Goal: Browse casually: Explore the website without a specific task or goal

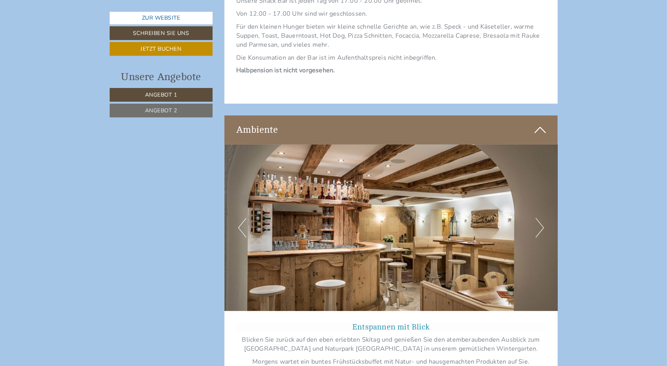
scroll to position [2110, 0]
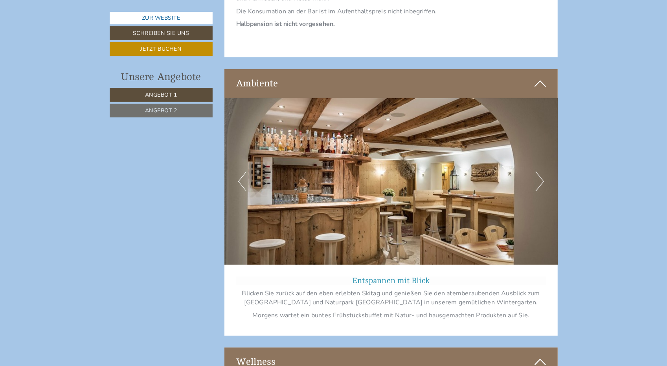
click at [541, 172] on button "Next" at bounding box center [540, 182] width 8 height 20
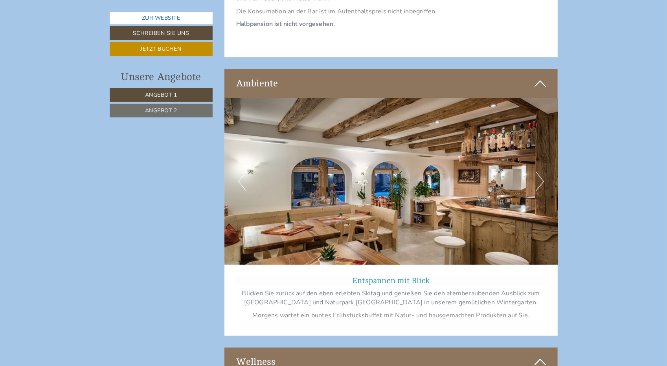
click at [541, 172] on button "Next" at bounding box center [540, 182] width 8 height 20
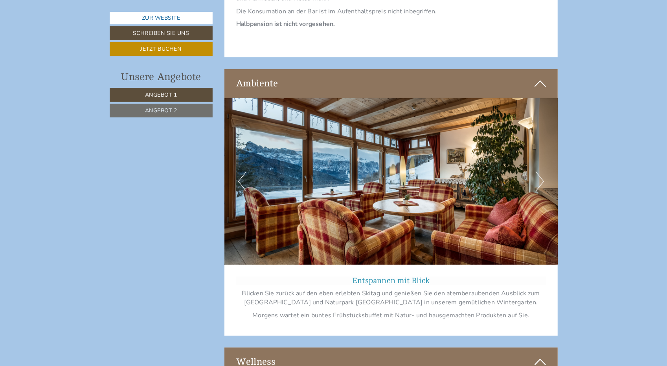
click at [541, 172] on button "Next" at bounding box center [540, 182] width 8 height 20
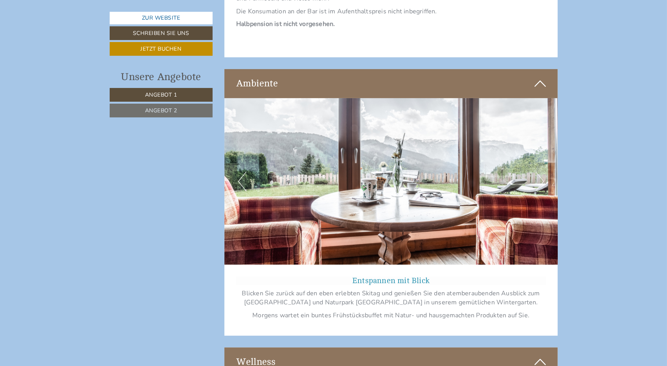
click at [541, 172] on button "Next" at bounding box center [540, 182] width 8 height 20
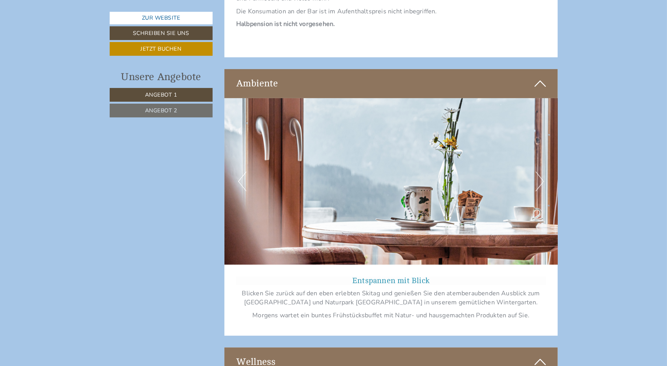
click at [543, 172] on button "Next" at bounding box center [540, 182] width 8 height 20
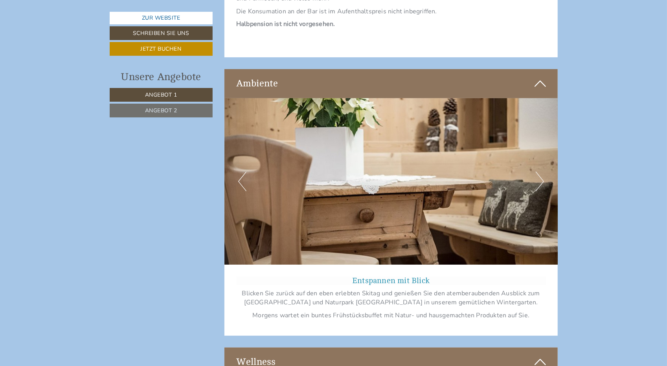
click at [543, 172] on button "Next" at bounding box center [540, 182] width 8 height 20
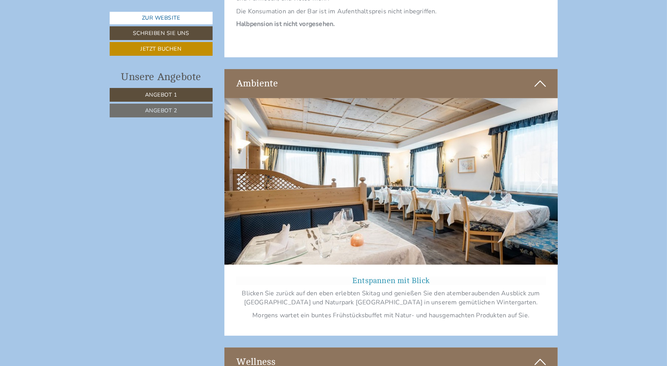
click at [543, 172] on button "Next" at bounding box center [540, 182] width 8 height 20
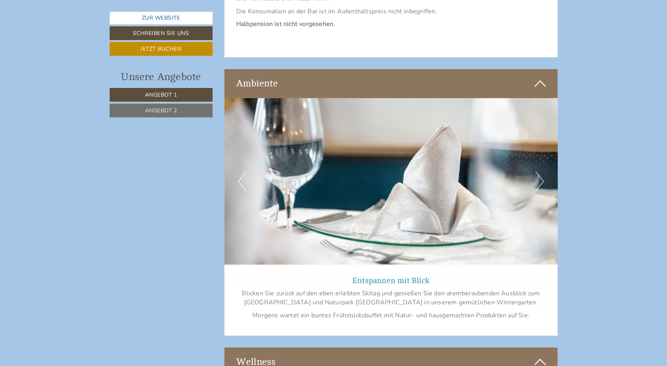
click at [545, 164] on img at bounding box center [390, 181] width 333 height 167
click at [540, 172] on button "Next" at bounding box center [540, 182] width 8 height 20
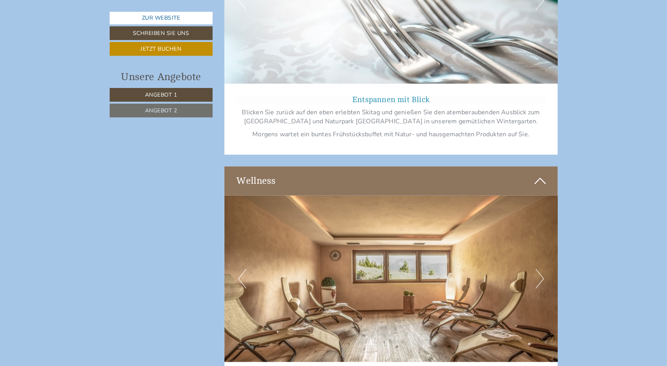
scroll to position [2293, 0]
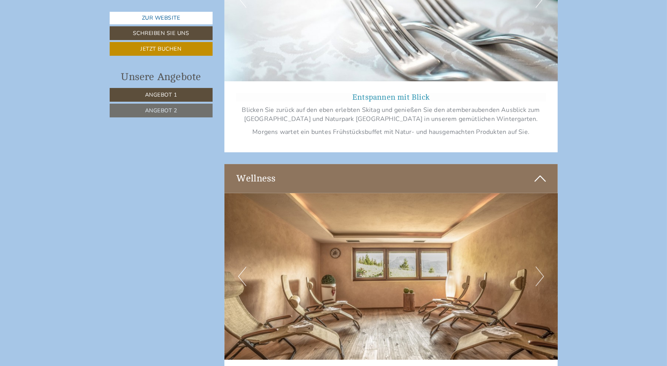
click at [541, 267] on button "Next" at bounding box center [540, 277] width 8 height 20
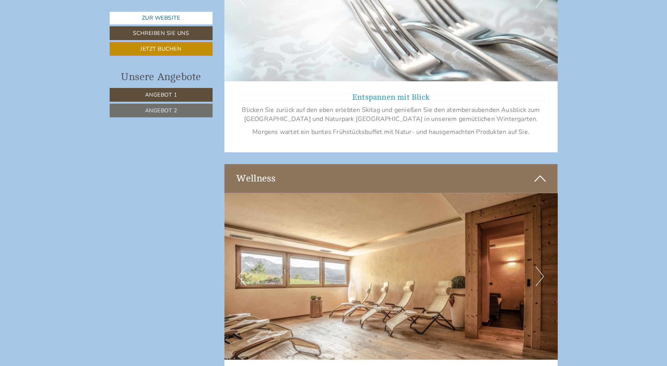
click at [541, 267] on button "Next" at bounding box center [540, 277] width 8 height 20
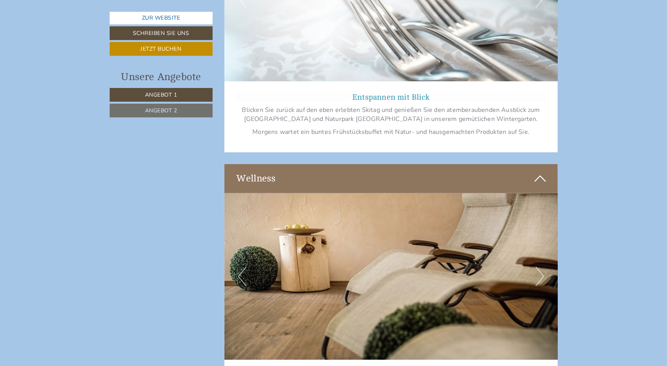
click at [541, 267] on button "Next" at bounding box center [540, 277] width 8 height 20
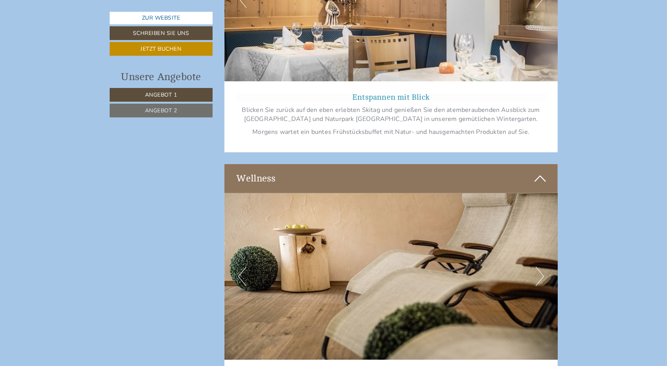
click at [541, 267] on button "Next" at bounding box center [540, 277] width 8 height 20
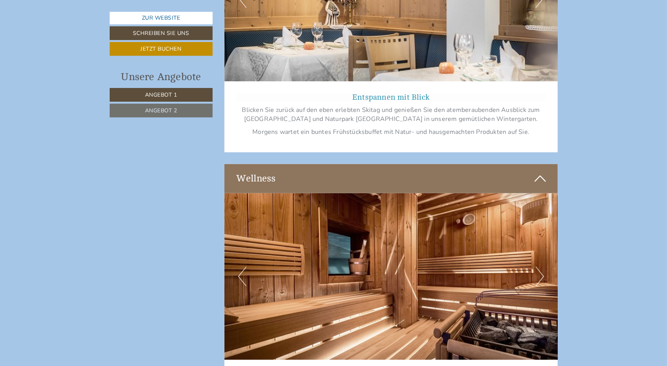
click at [542, 267] on button "Next" at bounding box center [540, 277] width 8 height 20
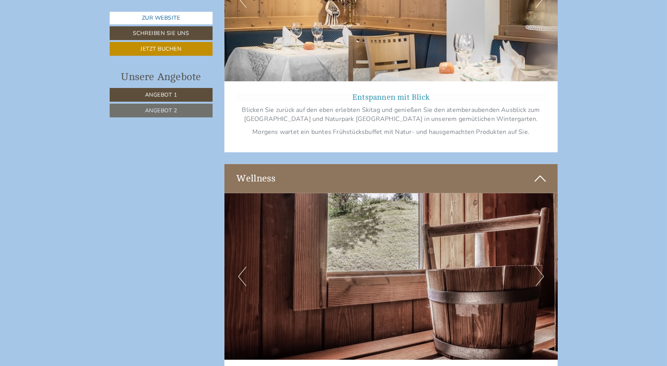
click at [541, 267] on button "Next" at bounding box center [540, 277] width 8 height 20
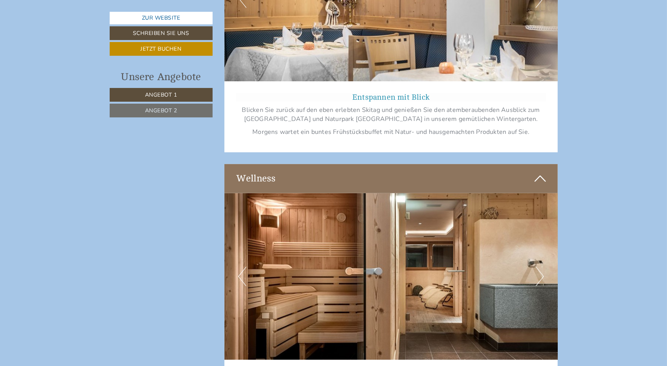
click at [541, 267] on button "Next" at bounding box center [540, 277] width 8 height 20
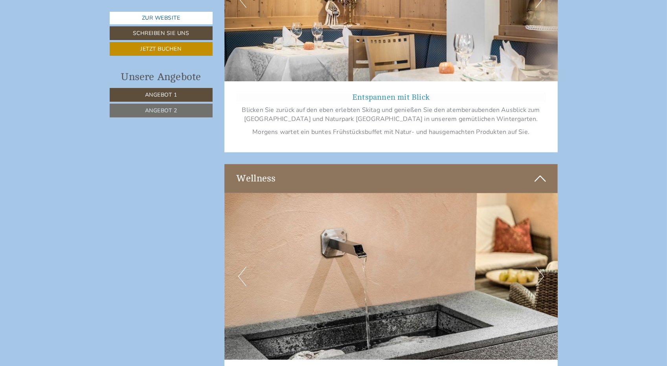
click at [541, 267] on button "Next" at bounding box center [540, 277] width 8 height 20
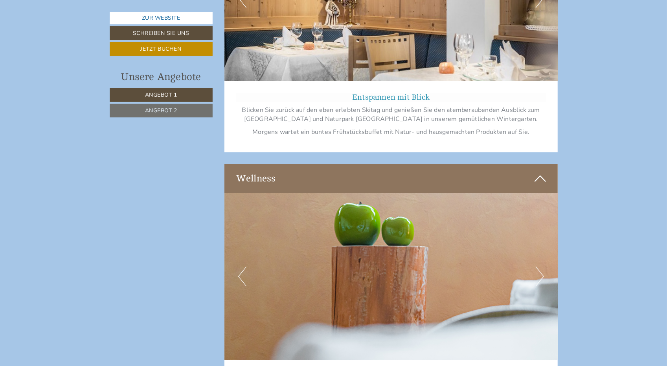
click at [541, 267] on button "Next" at bounding box center [540, 277] width 8 height 20
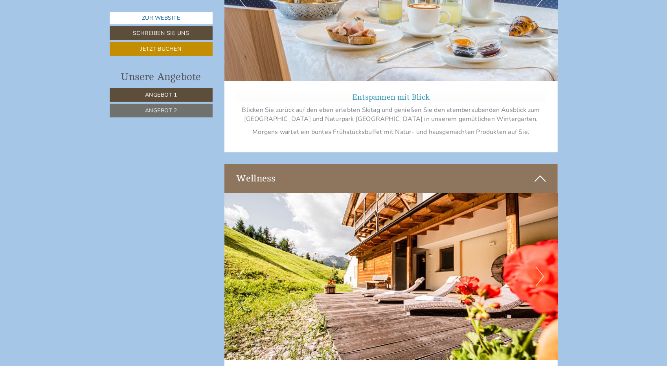
click at [542, 267] on button "Next" at bounding box center [540, 277] width 8 height 20
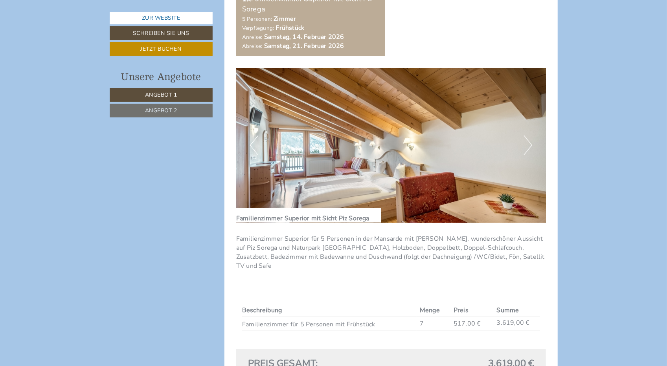
scroll to position [642, 0]
